Goal: Transaction & Acquisition: Book appointment/travel/reservation

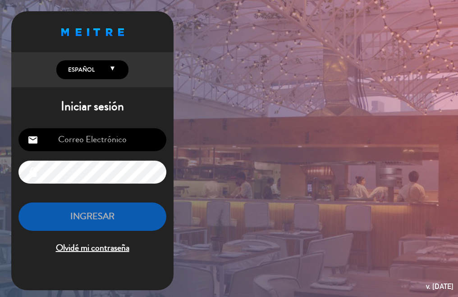
click at [111, 143] on input "email" at bounding box center [92, 139] width 148 height 23
click at [112, 139] on input "email" at bounding box center [92, 139] width 148 height 23
type input "[EMAIL_ADDRESS][DOMAIN_NAME]"
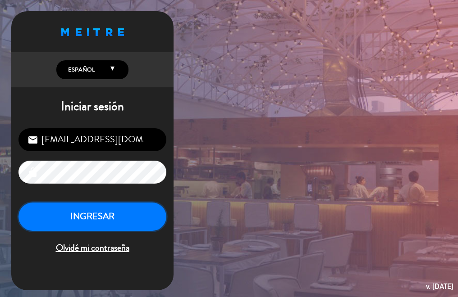
click at [128, 227] on button "INGRESAR" at bounding box center [92, 217] width 148 height 28
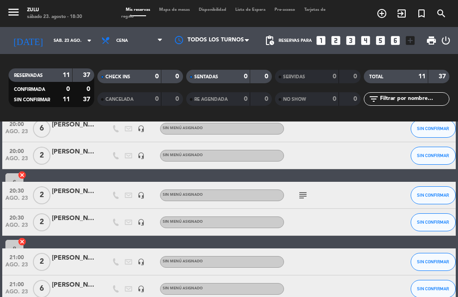
scroll to position [90, 0]
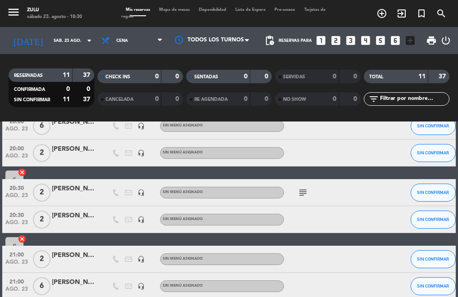
click at [304, 193] on icon "subject" at bounding box center [302, 193] width 11 height 11
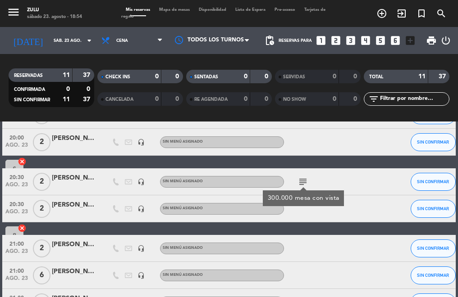
scroll to position [0, 0]
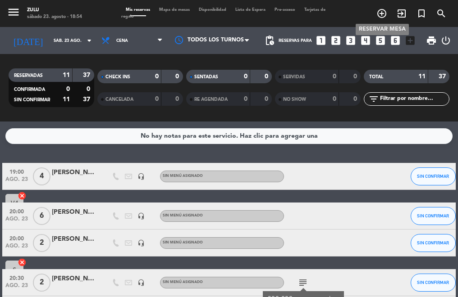
click at [385, 6] on span "add_circle_outline" at bounding box center [382, 13] width 20 height 15
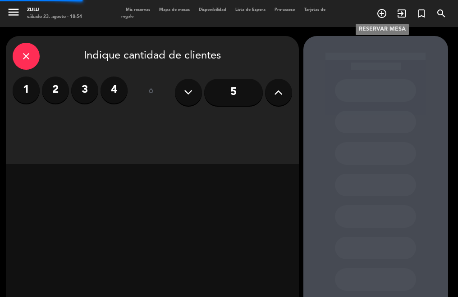
click at [382, 9] on icon "add_circle_outline" at bounding box center [381, 13] width 11 height 11
click at [63, 94] on label "2" at bounding box center [55, 90] width 27 height 27
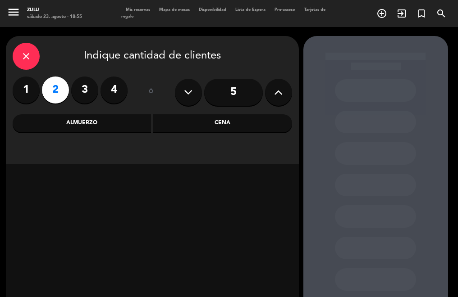
click at [231, 127] on div "Cena" at bounding box center [222, 123] width 139 height 18
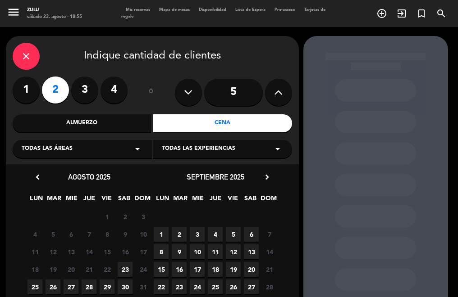
click at [128, 267] on span "23" at bounding box center [125, 269] width 15 height 15
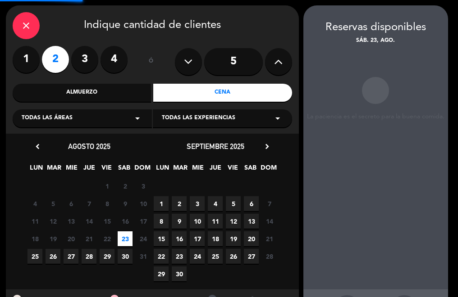
scroll to position [36, 0]
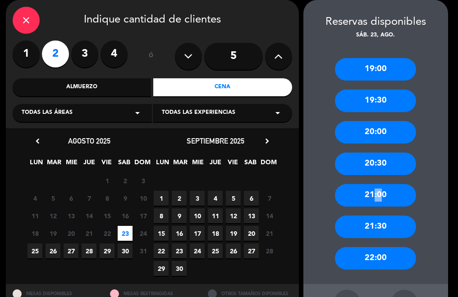
drag, startPoint x: 371, startPoint y: 200, endPoint x: 377, endPoint y: 200, distance: 6.3
click at [377, 200] on div "21:00" at bounding box center [375, 195] width 81 height 23
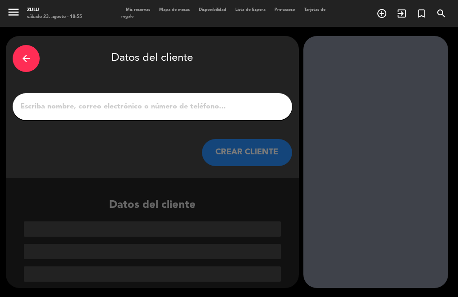
click at [139, 106] on input "1" at bounding box center [152, 107] width 266 height 13
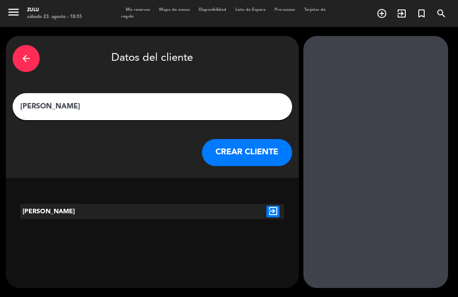
type input "[PERSON_NAME]"
click at [254, 153] on button "CREAR CLIENTE" at bounding box center [247, 152] width 90 height 27
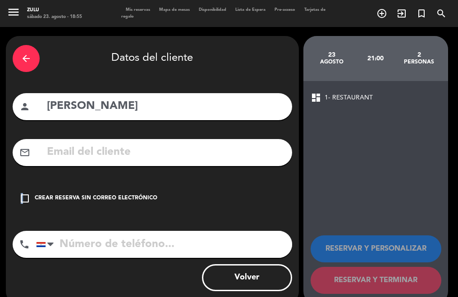
drag, startPoint x: 20, startPoint y: 199, endPoint x: 23, endPoint y: 204, distance: 5.0
click at [23, 204] on icon "check_box_outline_blank" at bounding box center [24, 198] width 11 height 11
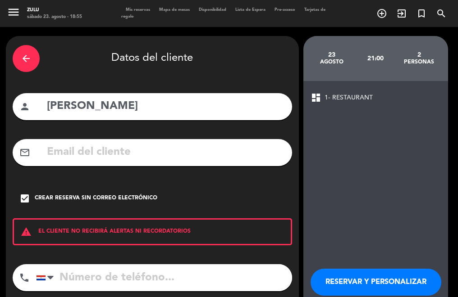
scroll to position [50, 0]
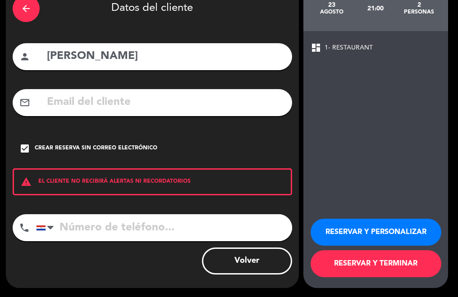
click at [367, 272] on button "RESERVAR Y TERMINAR" at bounding box center [376, 264] width 131 height 27
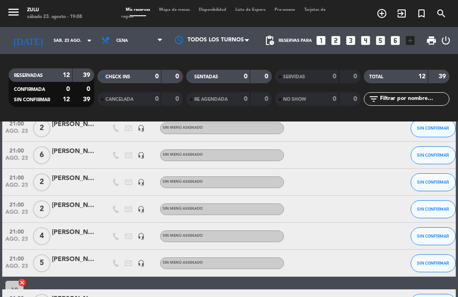
scroll to position [196, 0]
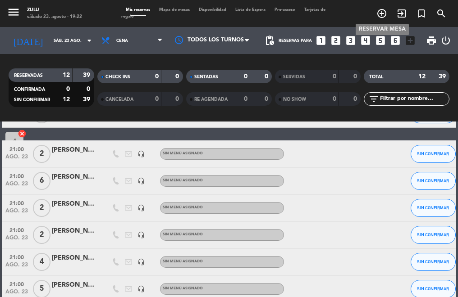
click at [376, 11] on icon "add_circle_outline" at bounding box center [381, 13] width 11 height 11
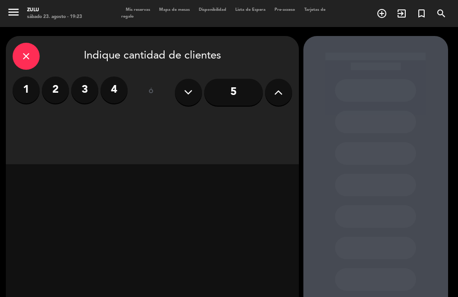
click at [58, 87] on label "2" at bounding box center [55, 90] width 27 height 27
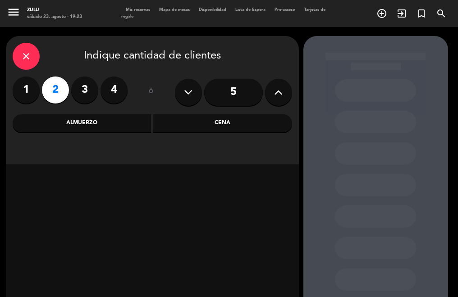
click at [206, 126] on div "Cena" at bounding box center [222, 123] width 139 height 18
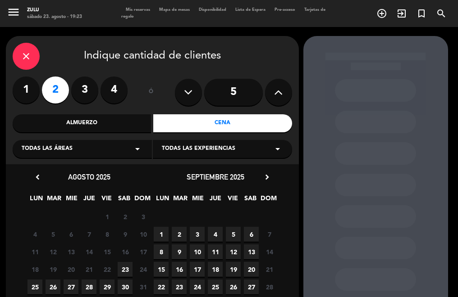
click at [124, 271] on span "23" at bounding box center [125, 269] width 15 height 15
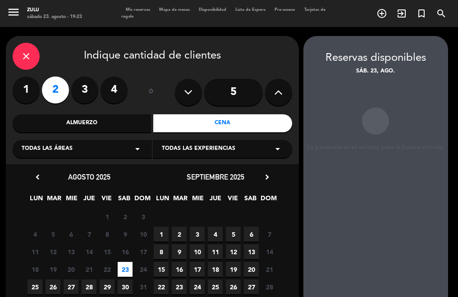
scroll to position [36, 0]
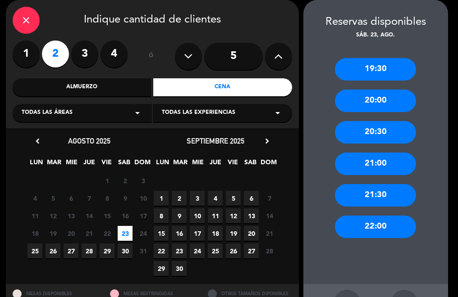
click at [348, 128] on div "20:30" at bounding box center [375, 132] width 81 height 23
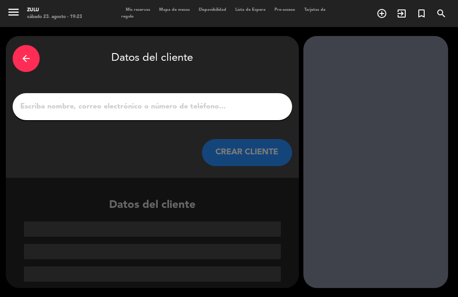
click at [189, 108] on input "1" at bounding box center [152, 107] width 266 height 13
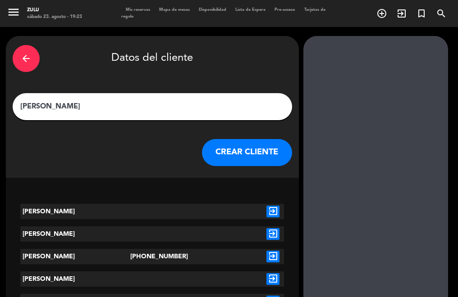
type input "[PERSON_NAME]"
click at [260, 146] on button "CREAR CLIENTE" at bounding box center [247, 152] width 90 height 27
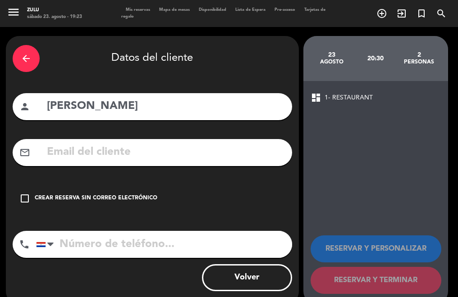
click at [23, 202] on icon "check_box_outline_blank" at bounding box center [24, 198] width 11 height 11
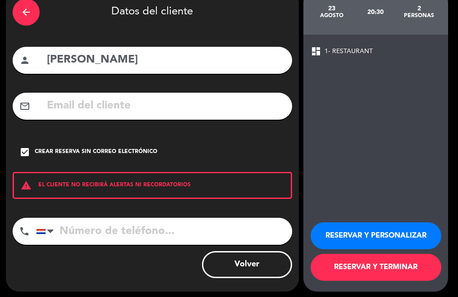
scroll to position [50, 0]
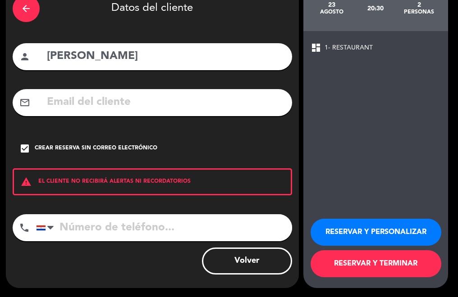
click at [344, 269] on button "RESERVAR Y TERMINAR" at bounding box center [376, 264] width 131 height 27
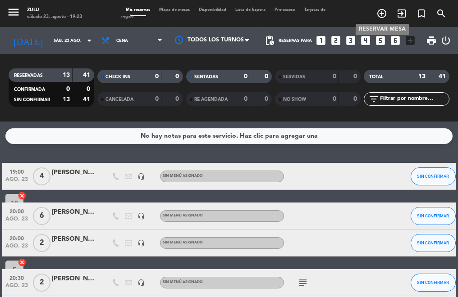
click at [382, 16] on icon "add_circle_outline" at bounding box center [381, 13] width 11 height 11
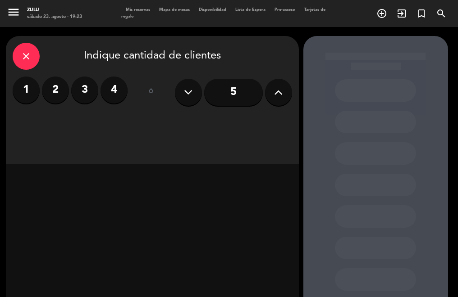
click at [112, 93] on label "4" at bounding box center [114, 90] width 27 height 27
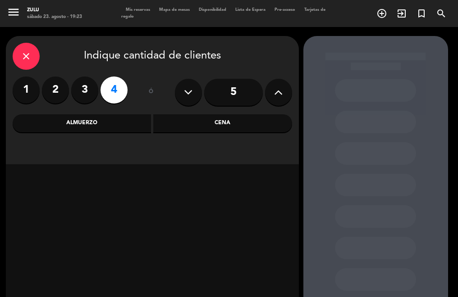
click at [217, 124] on div "Cena" at bounding box center [222, 123] width 139 height 18
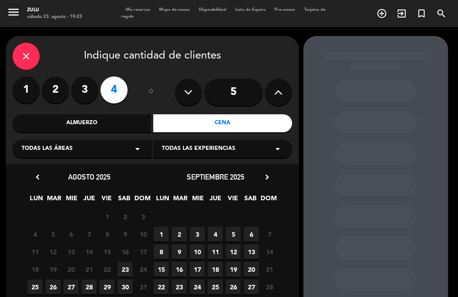
click at [131, 272] on span "23" at bounding box center [125, 269] width 15 height 15
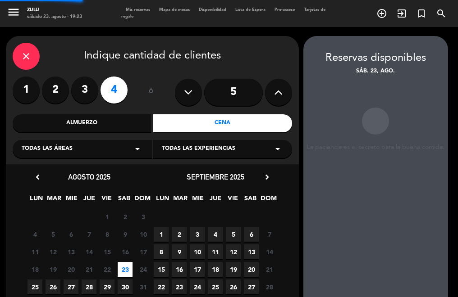
scroll to position [36, 0]
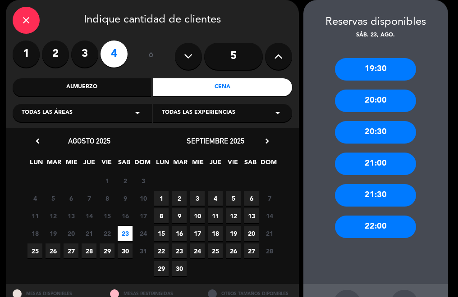
click at [379, 196] on div "21:30" at bounding box center [375, 195] width 81 height 23
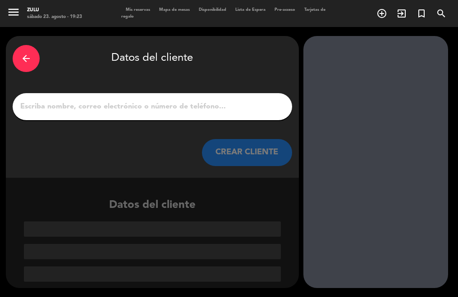
scroll to position [0, 0]
click at [210, 102] on input "1" at bounding box center [152, 107] width 266 height 13
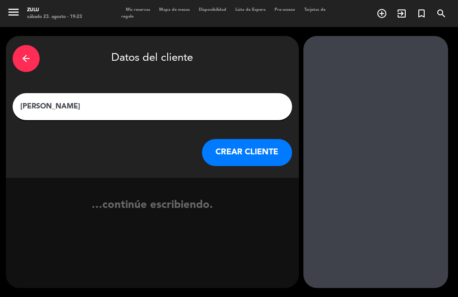
type input "[PERSON_NAME]"
click at [258, 141] on button "CREAR CLIENTE" at bounding box center [247, 152] width 90 height 27
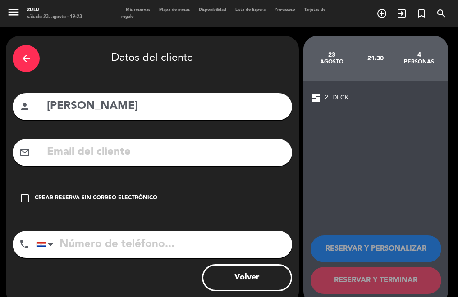
click at [24, 203] on icon "check_box_outline_blank" at bounding box center [24, 198] width 11 height 11
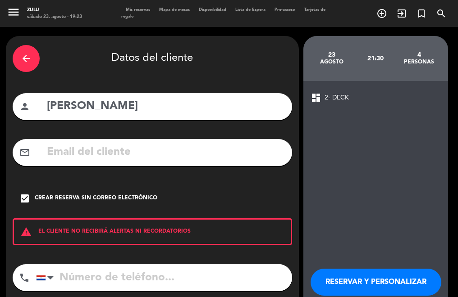
scroll to position [50, 0]
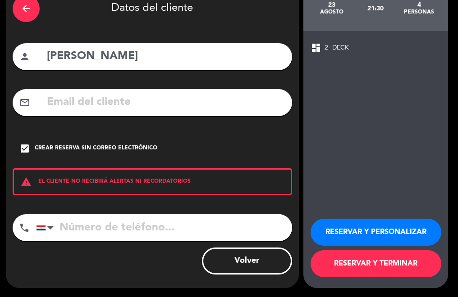
click at [361, 256] on button "RESERVAR Y TERMINAR" at bounding box center [376, 264] width 131 height 27
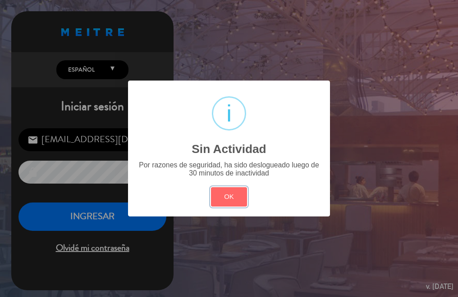
click at [243, 204] on button "OK" at bounding box center [229, 197] width 37 height 19
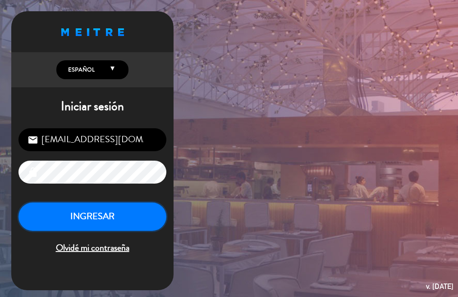
click at [130, 208] on button "INGRESAR" at bounding box center [92, 217] width 148 height 28
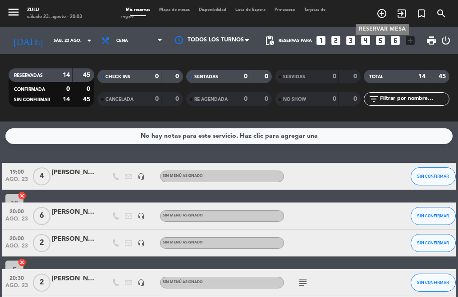
click at [380, 12] on icon "add_circle_outline" at bounding box center [381, 13] width 11 height 11
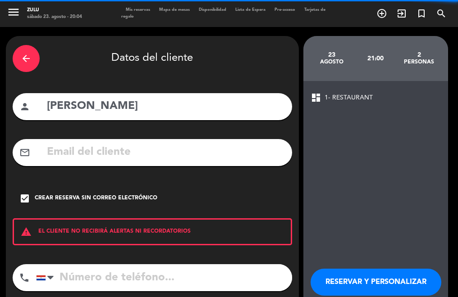
click at [151, 102] on input "[PERSON_NAME]" at bounding box center [165, 106] width 239 height 18
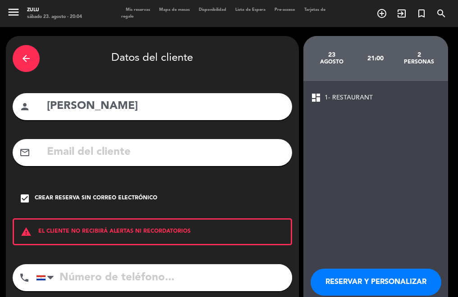
click at [151, 104] on input "[PERSON_NAME]" at bounding box center [165, 106] width 239 height 18
click at [152, 104] on input "[PERSON_NAME]" at bounding box center [165, 106] width 239 height 18
click at [151, 110] on input "[PERSON_NAME]" at bounding box center [165, 106] width 239 height 18
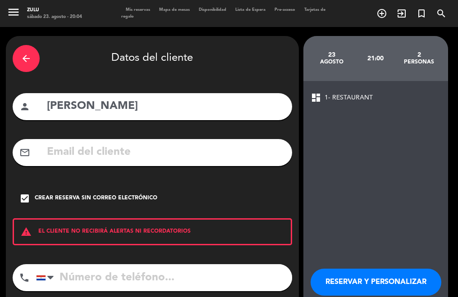
click at [151, 110] on input "[PERSON_NAME]" at bounding box center [165, 106] width 239 height 18
type input "[PERSON_NAME]"
click at [33, 56] on div "arrow_back" at bounding box center [26, 58] width 27 height 27
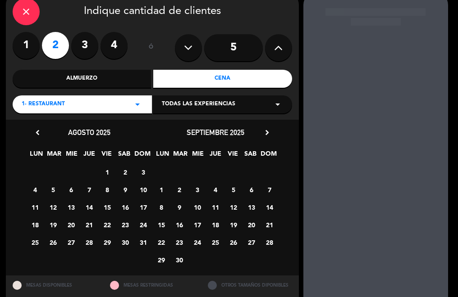
scroll to position [45, 0]
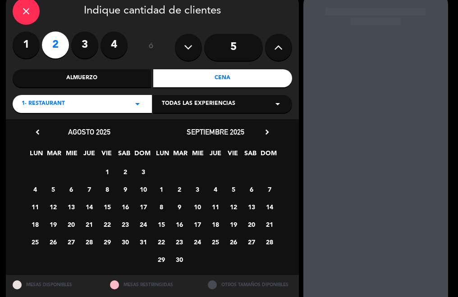
click at [122, 224] on span "23" at bounding box center [125, 224] width 15 height 15
click at [58, 46] on label "2" at bounding box center [55, 45] width 27 height 27
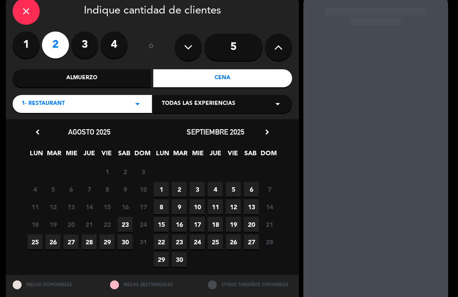
click at [120, 226] on span "23" at bounding box center [125, 224] width 15 height 15
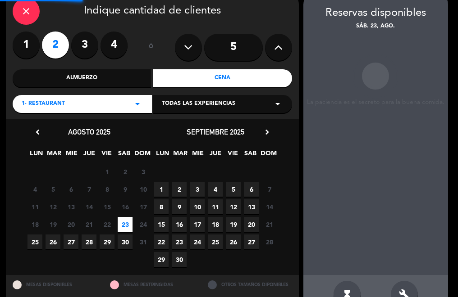
scroll to position [36, 0]
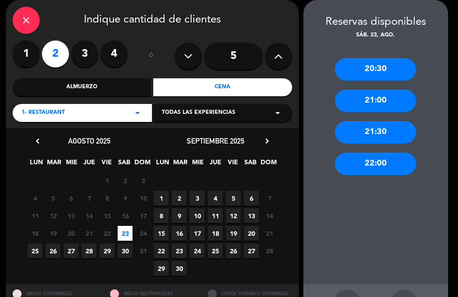
click at [364, 136] on div "21:30" at bounding box center [375, 132] width 81 height 23
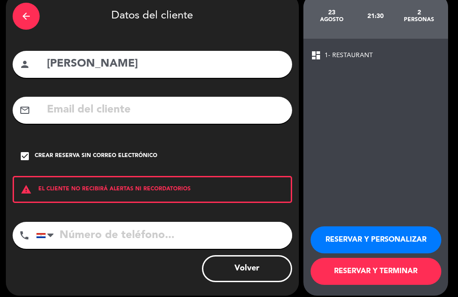
scroll to position [50, 0]
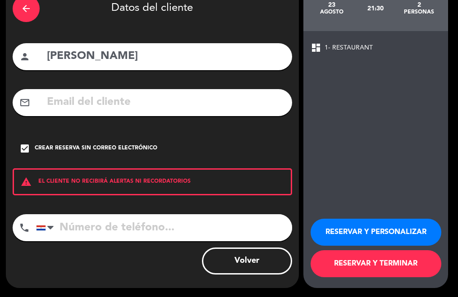
click at [360, 262] on button "RESERVAR Y TERMINAR" at bounding box center [376, 264] width 131 height 27
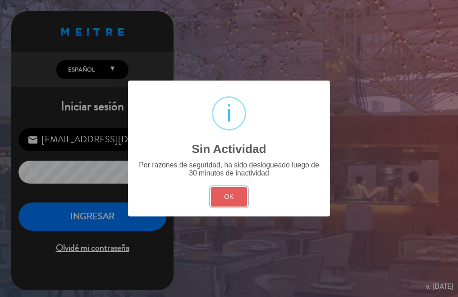
click at [236, 192] on button "OK" at bounding box center [229, 197] width 37 height 19
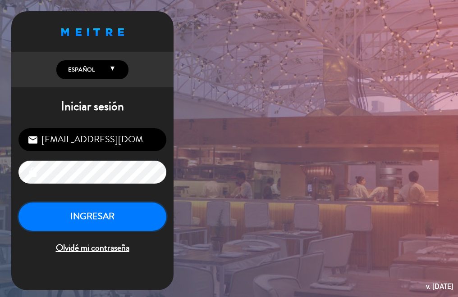
click at [96, 209] on button "INGRESAR" at bounding box center [92, 217] width 148 height 28
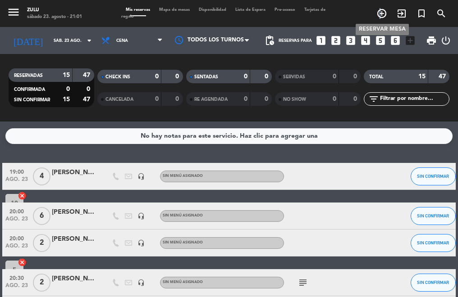
click at [380, 11] on icon "add_circle_outline" at bounding box center [381, 13] width 11 height 11
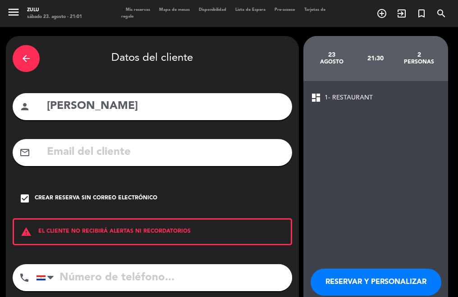
click at [24, 59] on icon "arrow_back" at bounding box center [26, 58] width 11 height 11
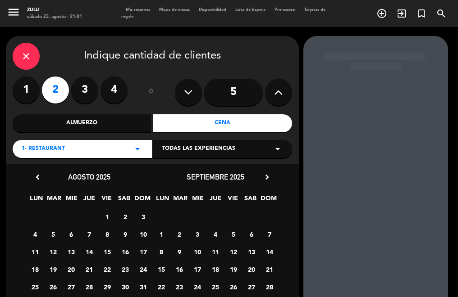
click at [51, 84] on label "2" at bounding box center [55, 90] width 27 height 27
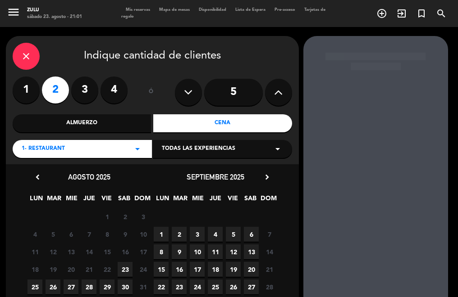
click at [127, 272] on span "23" at bounding box center [125, 269] width 15 height 15
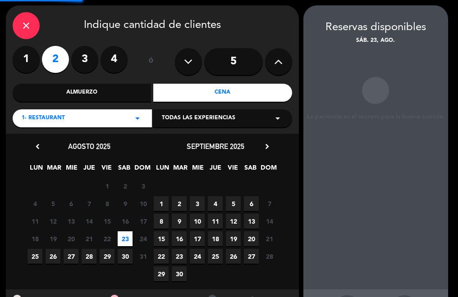
scroll to position [36, 0]
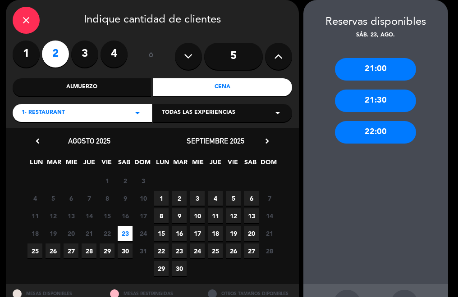
click at [375, 132] on div "22:00" at bounding box center [375, 132] width 81 height 23
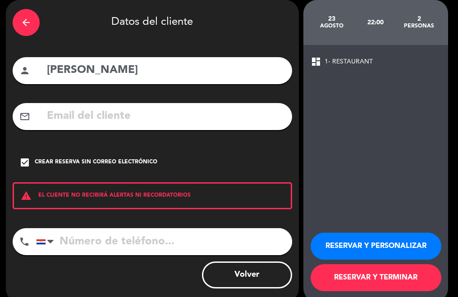
click at [129, 70] on input "[PERSON_NAME]" at bounding box center [165, 70] width 239 height 18
click at [130, 70] on input "[PERSON_NAME]" at bounding box center [165, 70] width 239 height 18
click at [132, 71] on input "[PERSON_NAME]" at bounding box center [165, 70] width 239 height 18
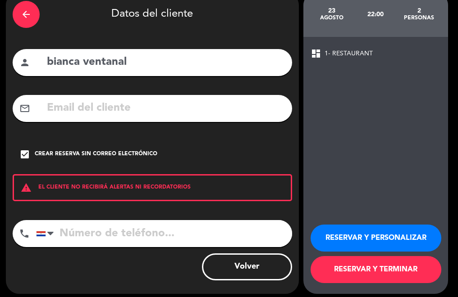
scroll to position [50, 0]
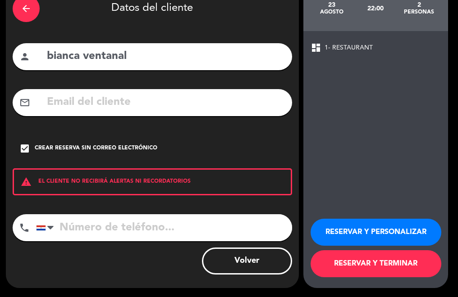
type input "bianca ventanal"
click at [343, 271] on button "RESERVAR Y TERMINAR" at bounding box center [376, 264] width 131 height 27
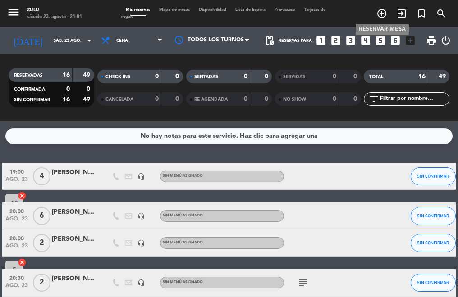
click at [383, 15] on icon "add_circle_outline" at bounding box center [381, 13] width 11 height 11
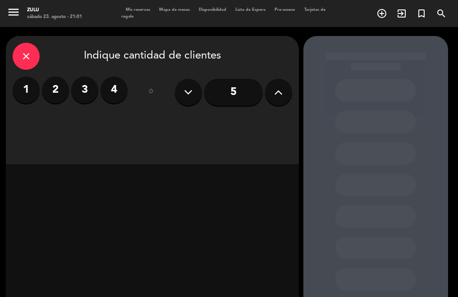
click at [53, 94] on label "2" at bounding box center [55, 90] width 27 height 27
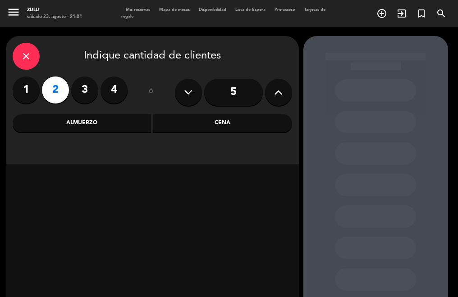
click at [191, 127] on div "Cena" at bounding box center [222, 123] width 139 height 18
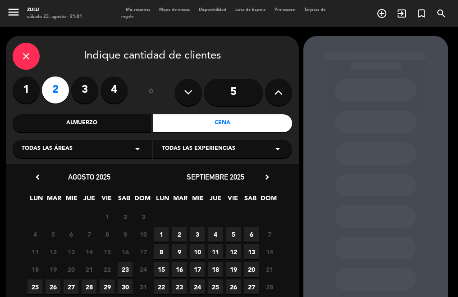
click at [129, 268] on span "23" at bounding box center [125, 269] width 15 height 15
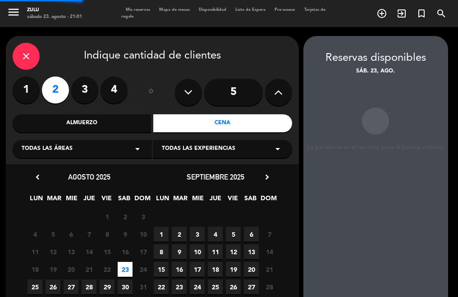
scroll to position [36, 0]
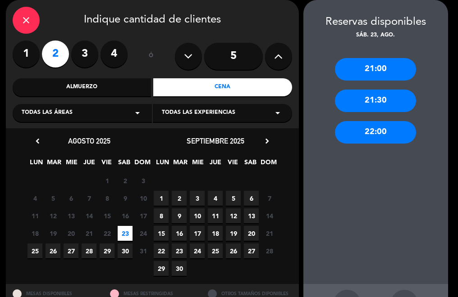
click at [377, 135] on div "22:00" at bounding box center [375, 132] width 81 height 23
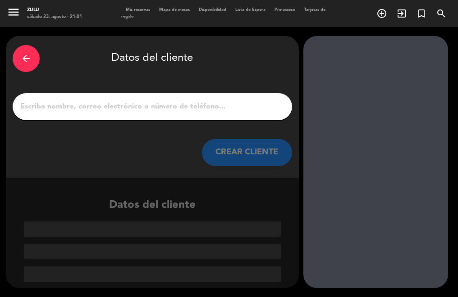
scroll to position [0, 0]
click at [150, 112] on input "1" at bounding box center [152, 107] width 266 height 13
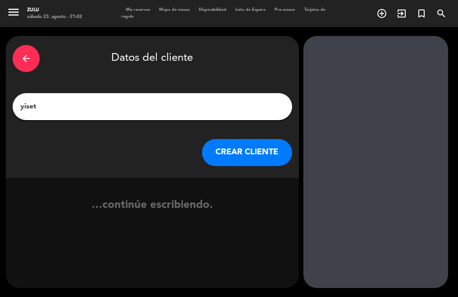
type input "yiset"
click at [268, 147] on button "CREAR CLIENTE" at bounding box center [247, 152] width 90 height 27
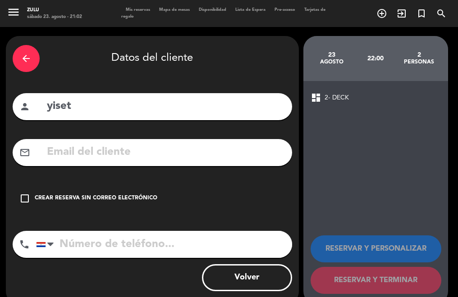
click at [25, 200] on icon "check_box_outline_blank" at bounding box center [24, 198] width 11 height 11
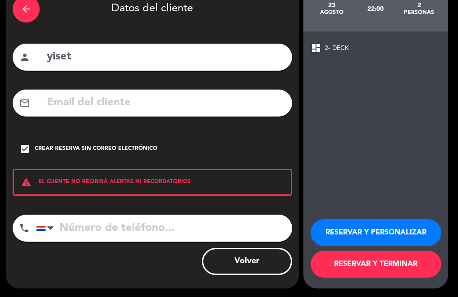
scroll to position [50, 0]
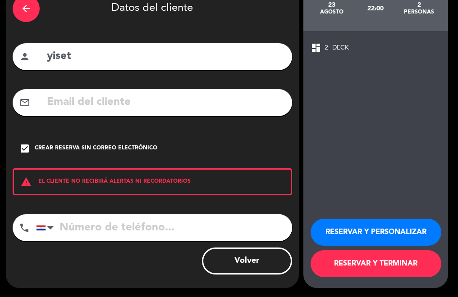
click at [334, 258] on button "RESERVAR Y TERMINAR" at bounding box center [376, 264] width 131 height 27
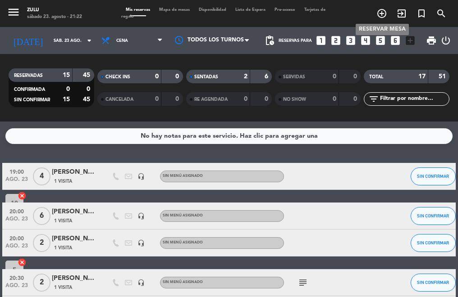
click at [376, 13] on span "add_circle_outline" at bounding box center [382, 13] width 20 height 15
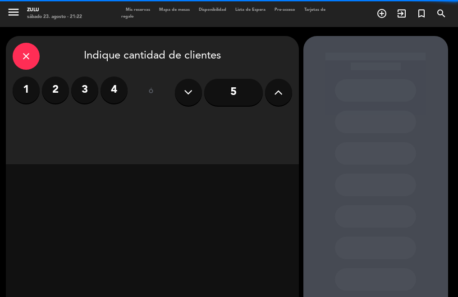
click at [94, 91] on label "3" at bounding box center [84, 90] width 27 height 27
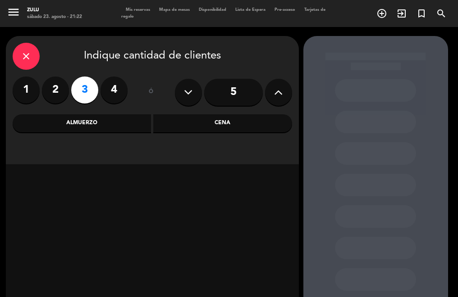
click at [165, 120] on div "Cena" at bounding box center [222, 123] width 139 height 18
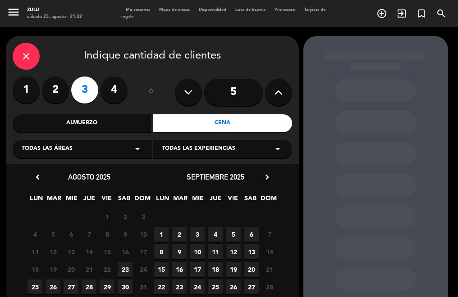
click at [129, 274] on span "23" at bounding box center [125, 269] width 15 height 15
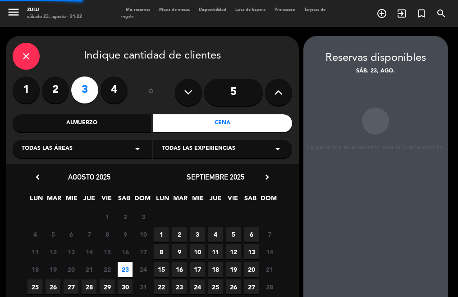
scroll to position [36, 0]
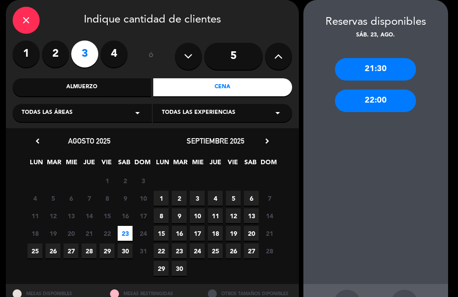
click at [386, 101] on div "22:00" at bounding box center [375, 101] width 81 height 23
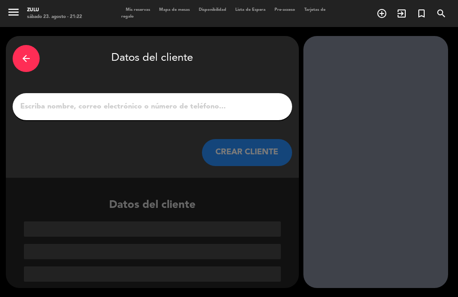
click at [163, 107] on input "1" at bounding box center [152, 107] width 266 height 13
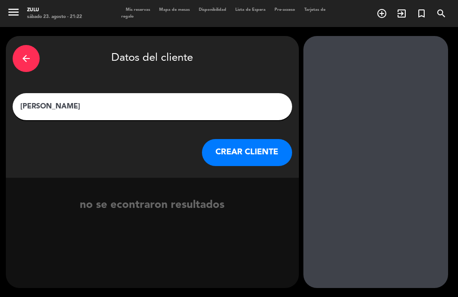
type input "[PERSON_NAME]"
click at [282, 156] on button "CREAR CLIENTE" at bounding box center [247, 152] width 90 height 27
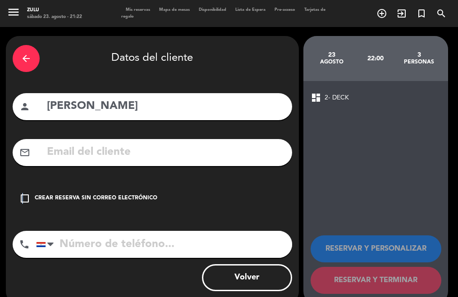
click at [22, 198] on icon "check_box_outline_blank" at bounding box center [24, 198] width 11 height 11
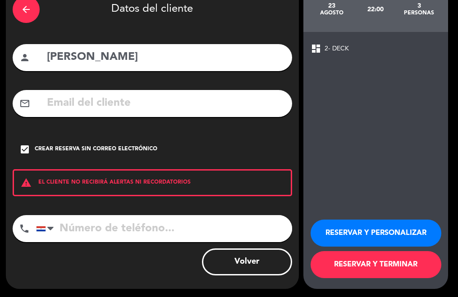
scroll to position [50, 0]
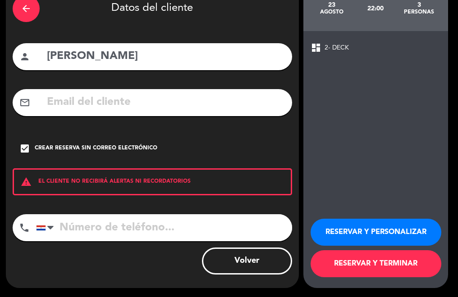
click at [341, 264] on button "RESERVAR Y TERMINAR" at bounding box center [376, 264] width 131 height 27
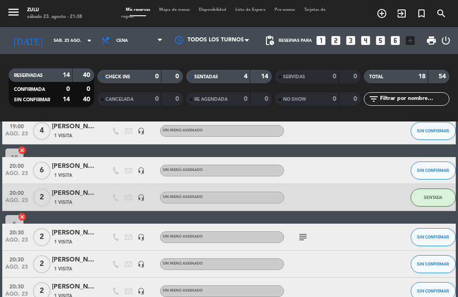
scroll to position [45, 0]
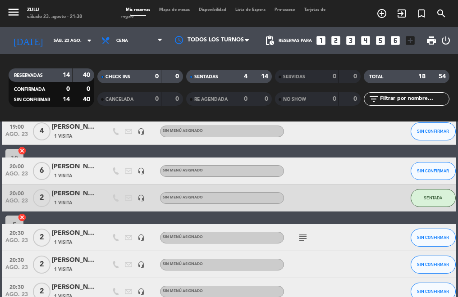
click at [302, 238] on icon "subject" at bounding box center [302, 238] width 11 height 11
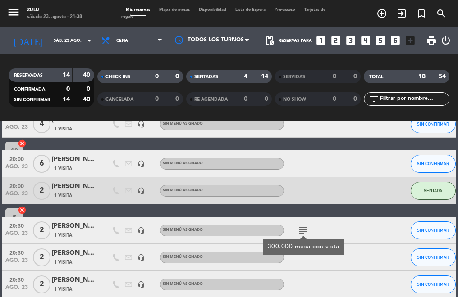
scroll to position [0, 0]
